Goal: Complete application form

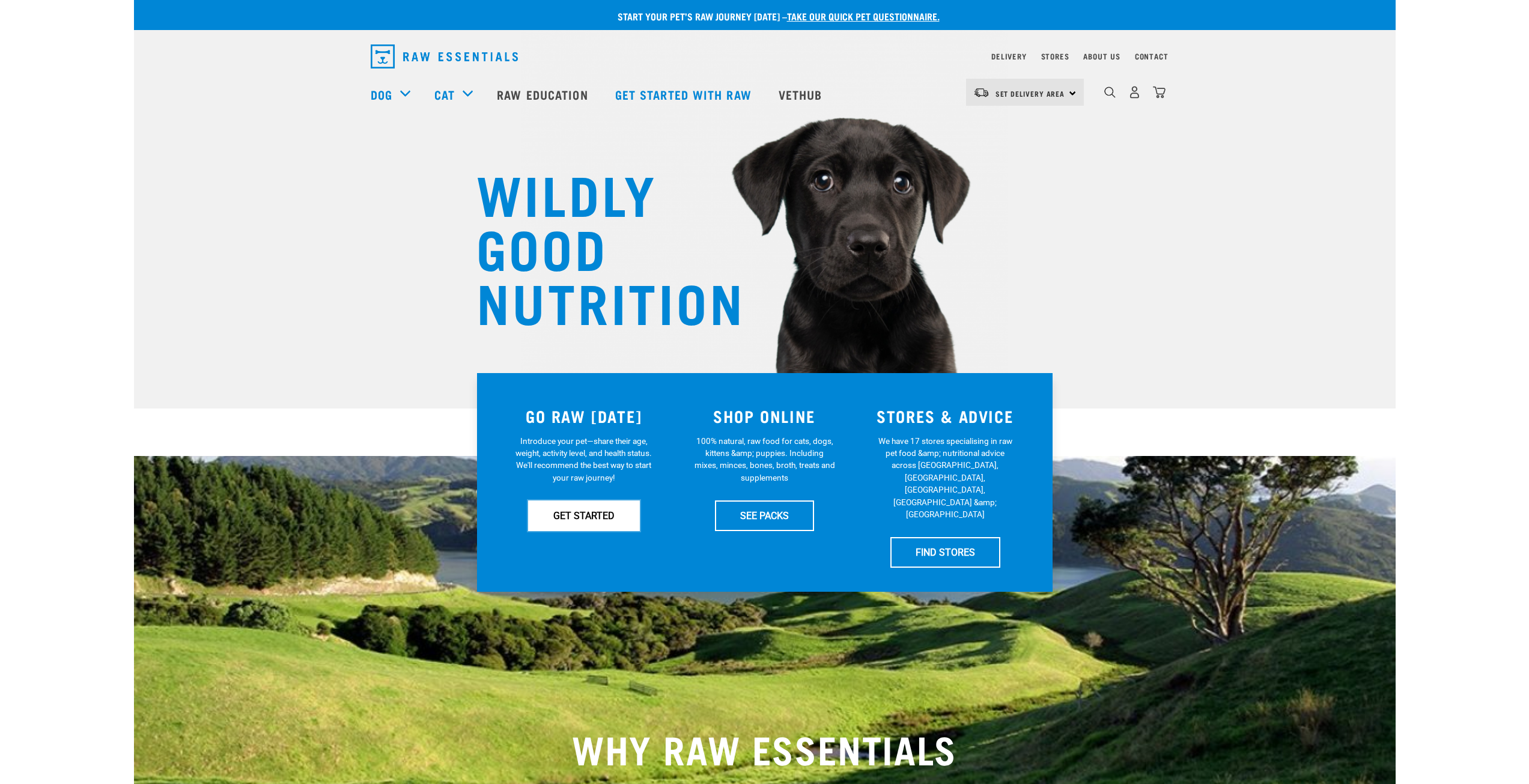
click at [602, 516] on link "GET STARTED" at bounding box center [584, 516] width 112 height 30
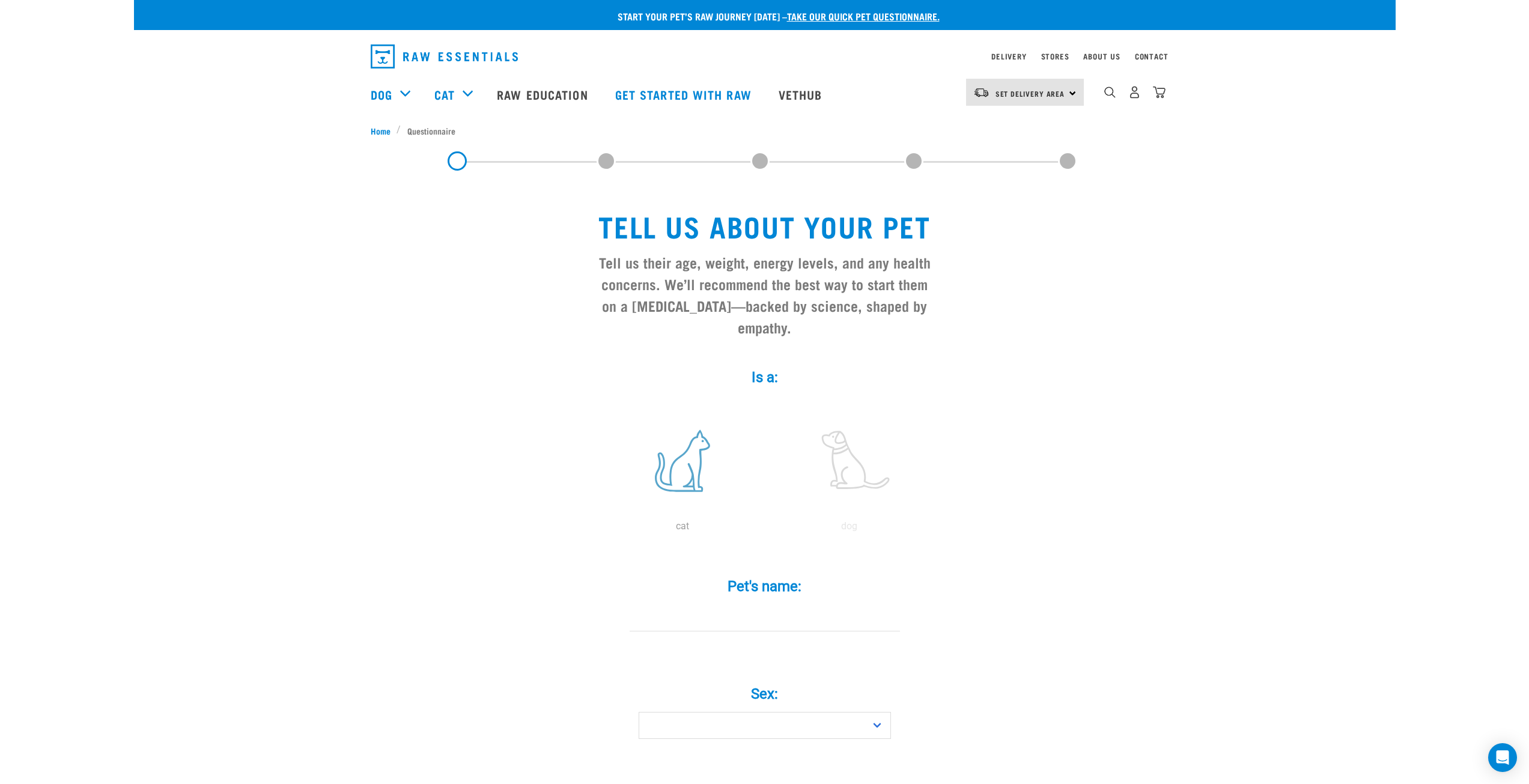
click at [674, 445] on label at bounding box center [682, 461] width 162 height 102
click at [599, 529] on input "radio" at bounding box center [599, 529] width 0 height 0
click at [757, 605] on input "Pet's name: *" at bounding box center [765, 618] width 270 height 27
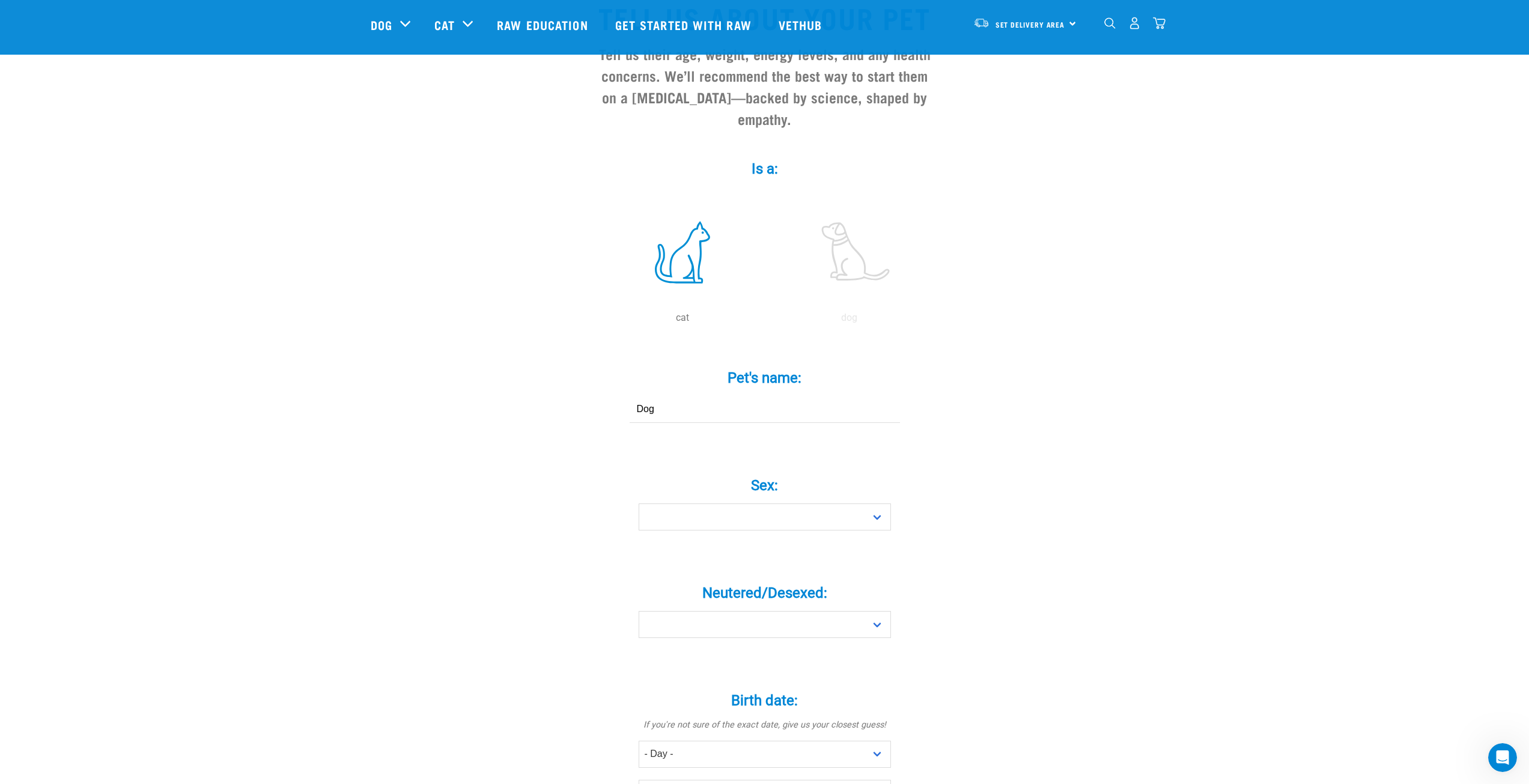
scroll to position [240, 0]
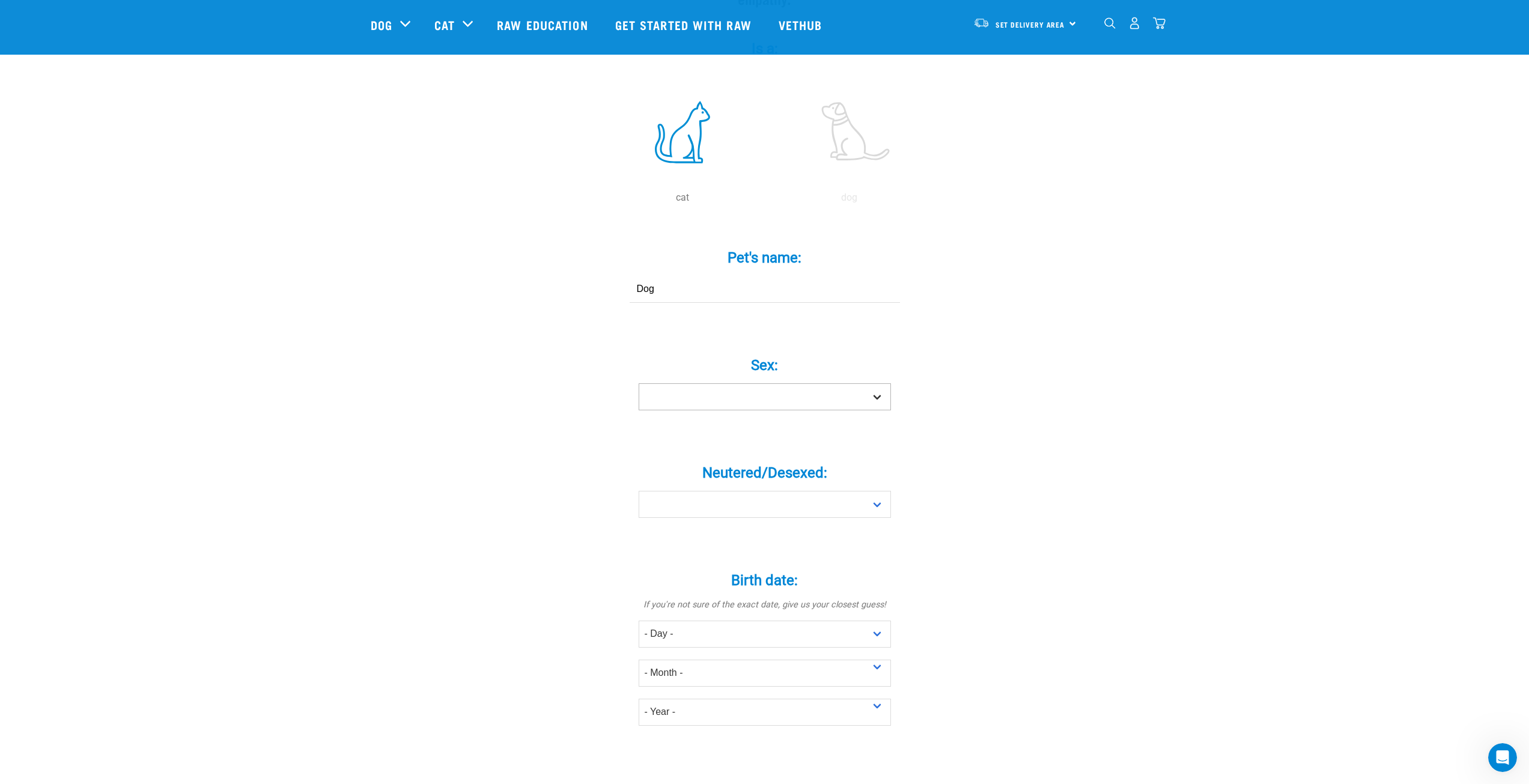
type input "Dog"
click at [812, 383] on select "Boy Girl" at bounding box center [764, 397] width 252 height 27
select select "boy"
click at [639, 383] on select "Boy Girl" at bounding box center [764, 397] width 252 height 27
click at [749, 491] on select "Yes No" at bounding box center [764, 504] width 252 height 27
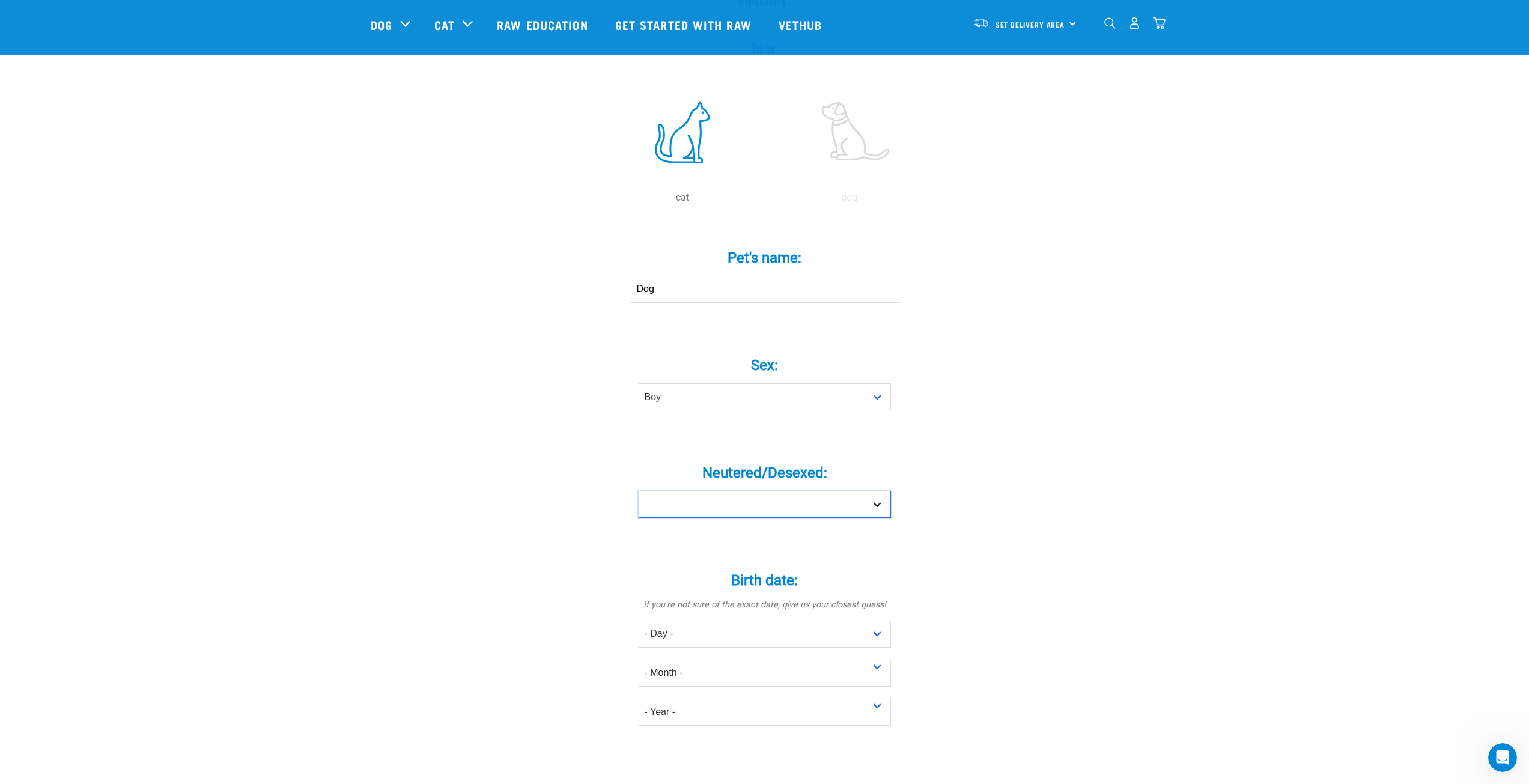
select select "yes"
click at [639, 491] on select "Yes No" at bounding box center [764, 504] width 252 height 27
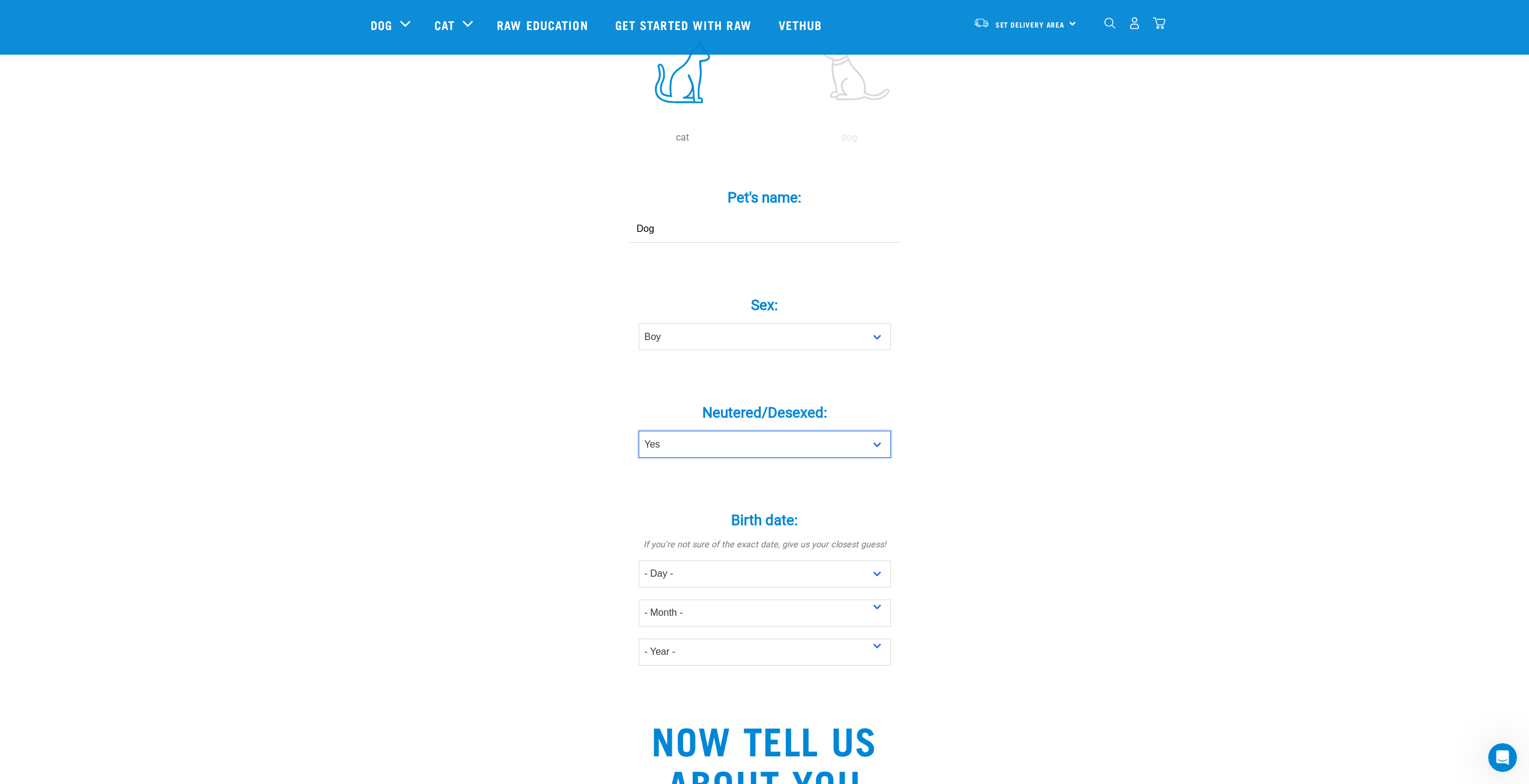
scroll to position [361, 0]
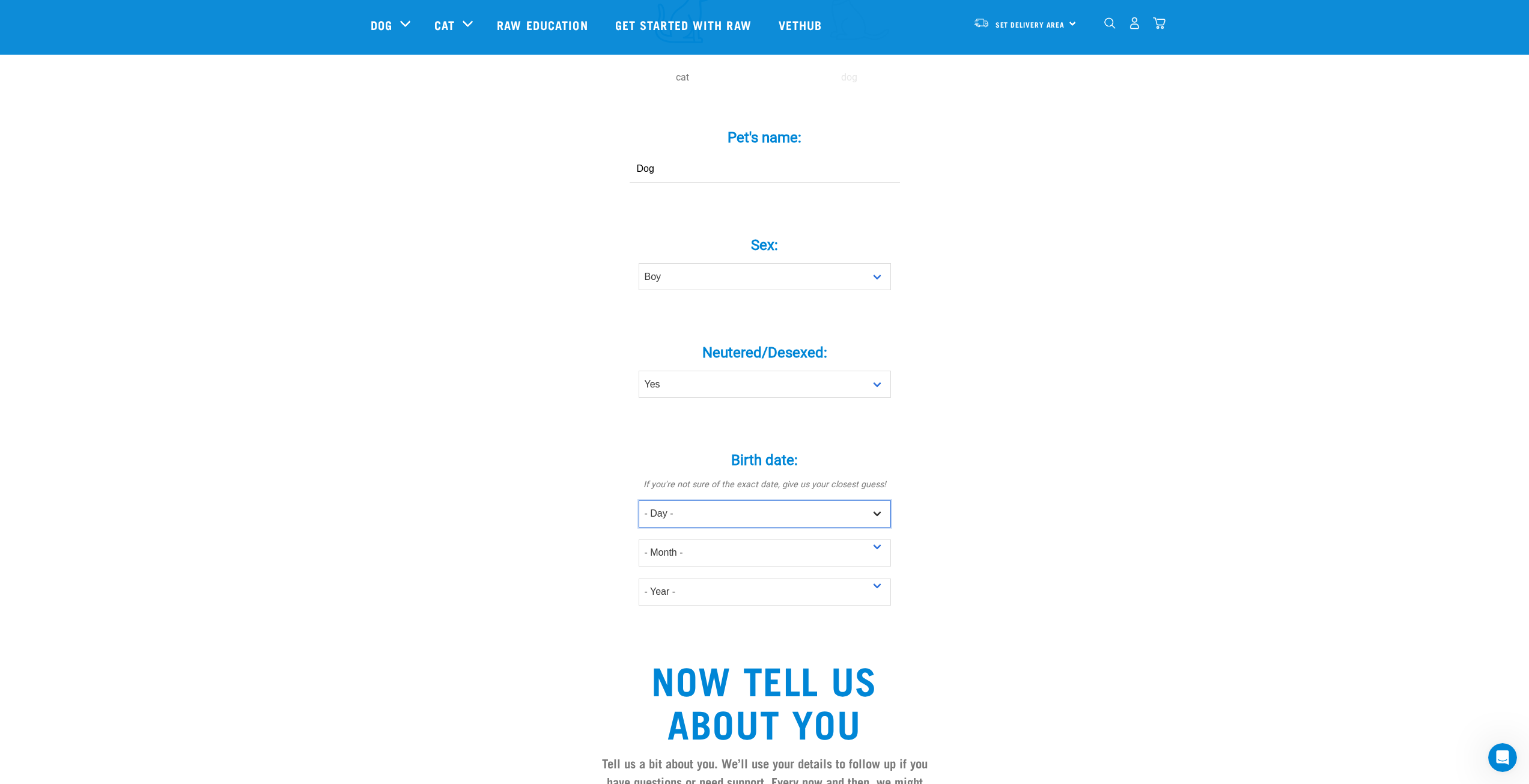
click at [840, 500] on select "- Day - 1 2 3 4 5 6 7 8 9 10 11 12 13 14 15 16 17 18 19 20 21 22 23 24 25 26 27" at bounding box center [764, 514] width 252 height 27
click at [886, 500] on select "- Day - 1 2 3 4 5 6 7 8 9 10 11 12 13 14 15 16 17 18 19 20 21 22 23 24 25 26 27" at bounding box center [764, 514] width 252 height 27
select select "7"
click at [639, 500] on select "- Day - 1 2 3 4 5 6 7 8 9 10 11 12 13 14 15 16 17 18 19 20 21 22 23 24 25 26 27" at bounding box center [764, 514] width 252 height 27
click at [802, 540] on select "- Month - January February March April May June July August September October N…" at bounding box center [764, 553] width 252 height 27
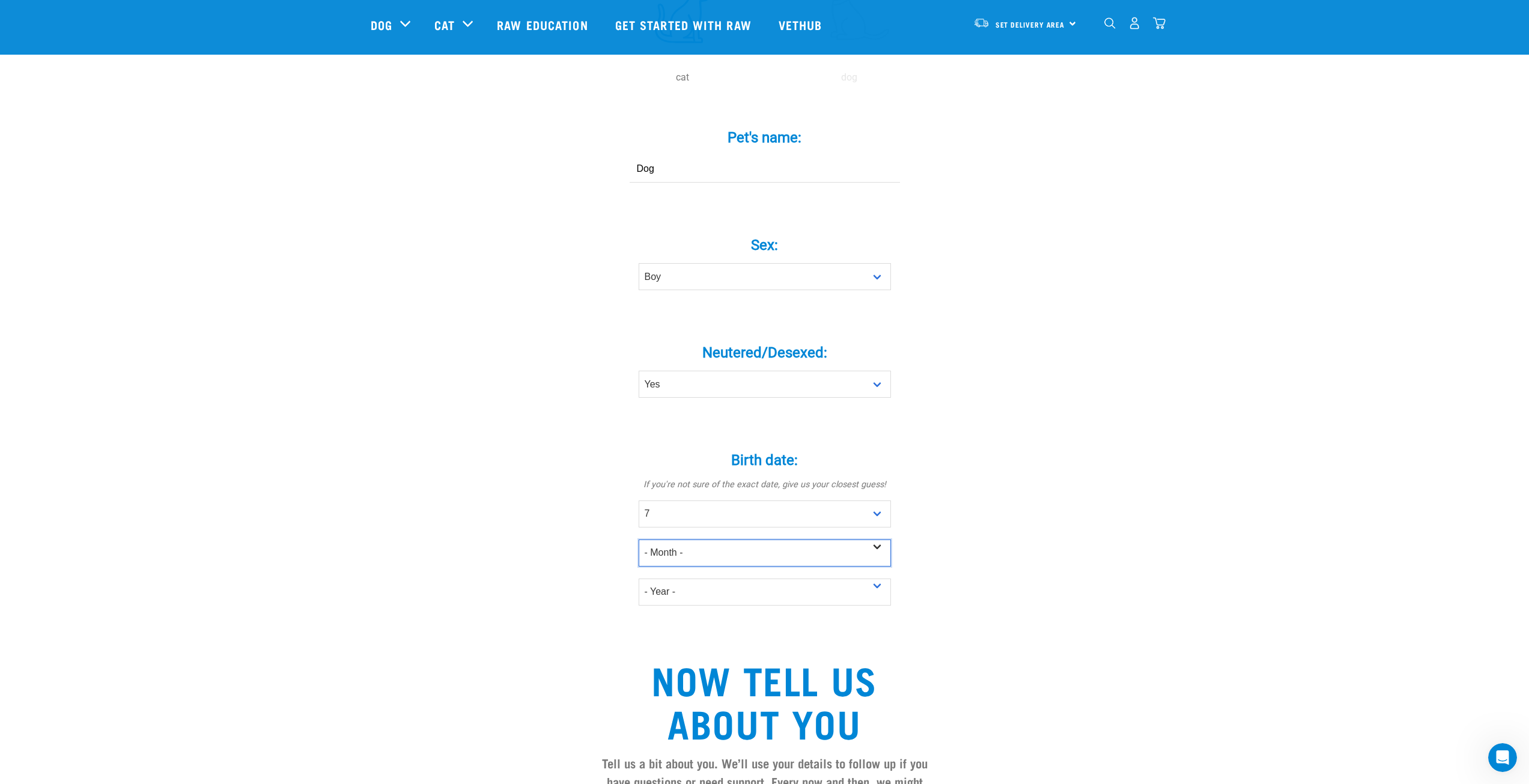
select select "May"
click at [639, 540] on select "- Month - January February March April May June July August September October N…" at bounding box center [764, 553] width 252 height 27
click at [765, 579] on select "- Year - 2025 2024 2023 2022 2021 2020 2019 2018 2017 2016 2015 2014 2013 2012" at bounding box center [764, 592] width 252 height 27
select select "2022"
click at [639, 579] on select "- Year - 2025 2024 2023 2022 2021 2020 2019 2018 2017 2016 2015 2014 2013 2012" at bounding box center [764, 592] width 252 height 27
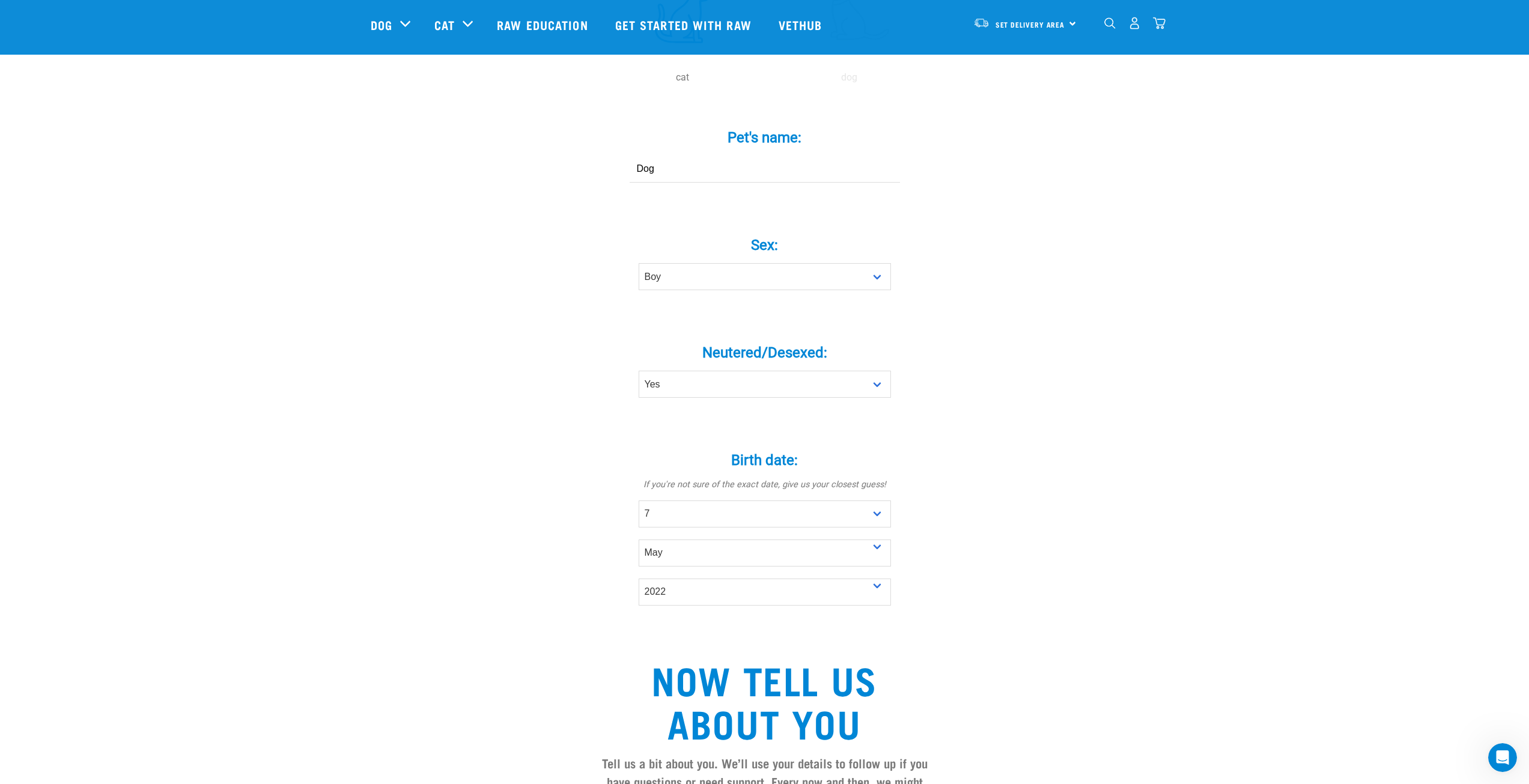
click at [1070, 534] on div "Tell us about your pet Tell us their age, weight, energy levels, and any health…" at bounding box center [765, 453] width 789 height 1433
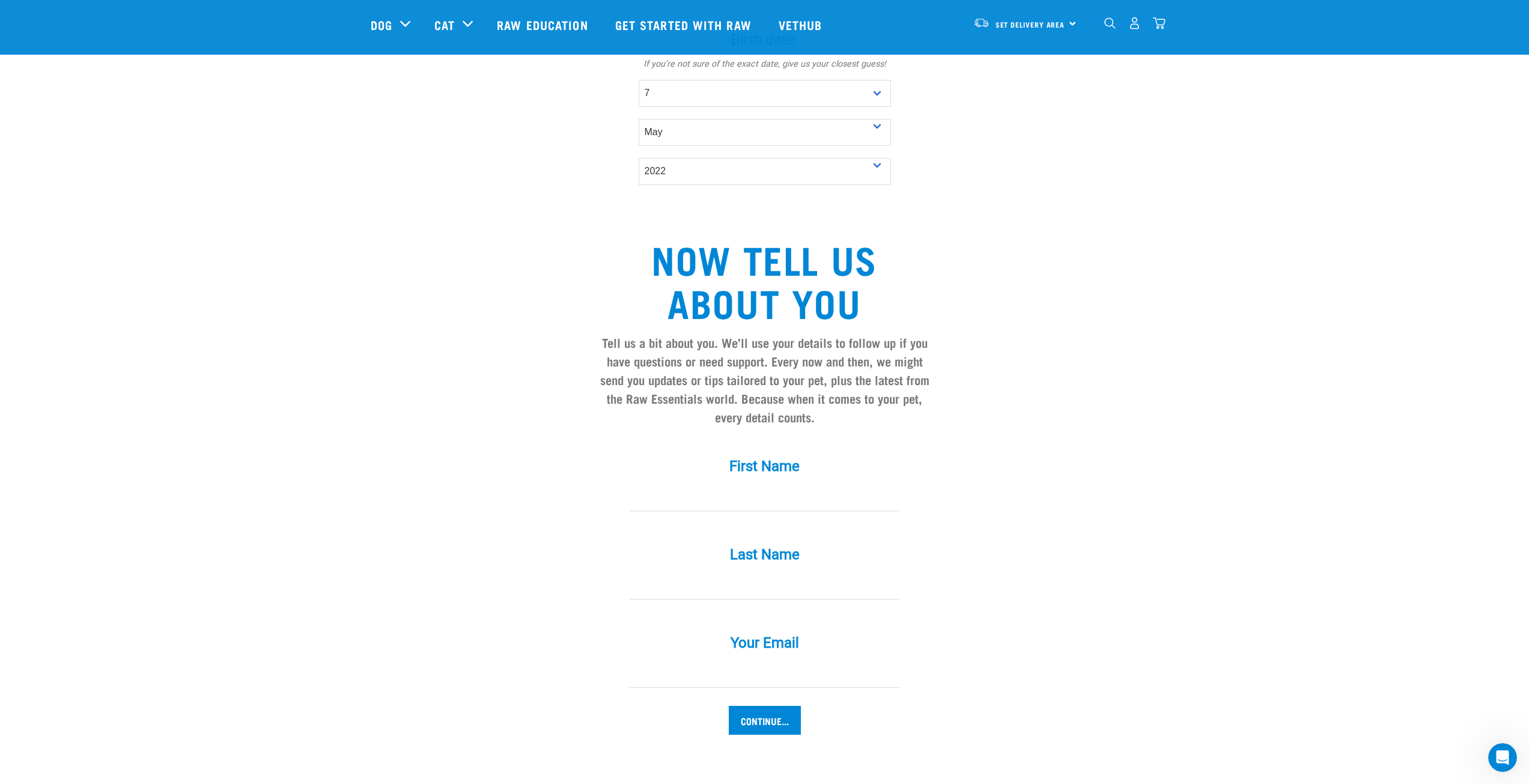
scroll to position [841, 0]
